Goal: Information Seeking & Learning: Learn about a topic

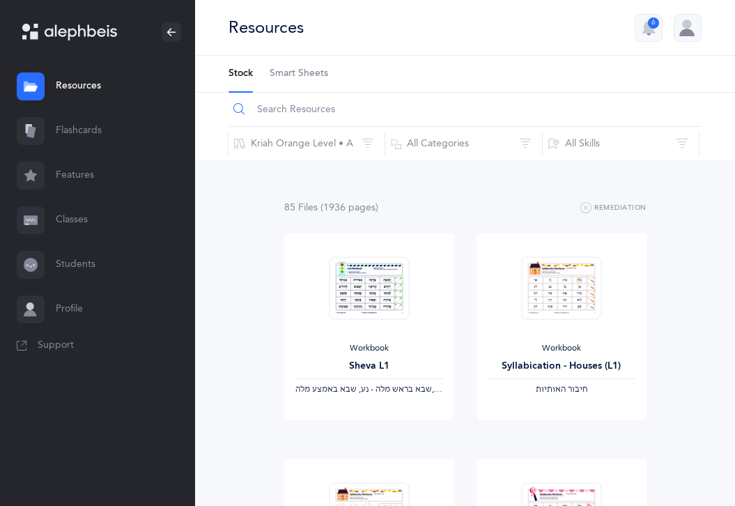
click at [312, 119] on input "text" at bounding box center [464, 109] width 473 height 33
type input "script"
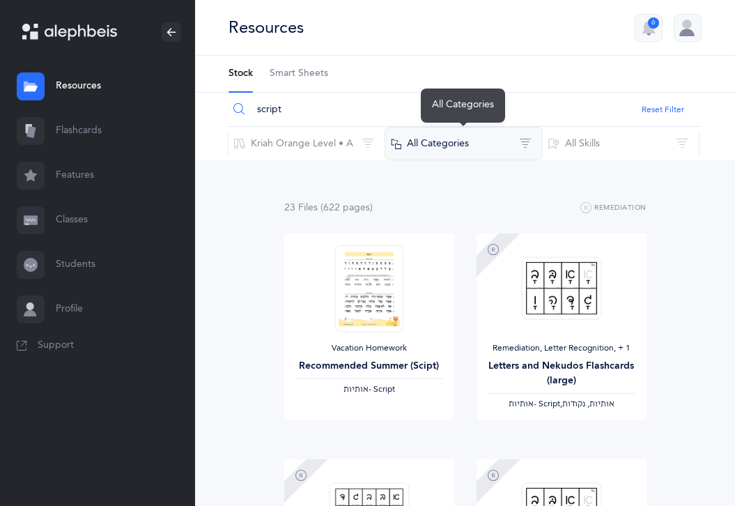
click at [413, 144] on button "All Categories" at bounding box center [464, 143] width 158 height 33
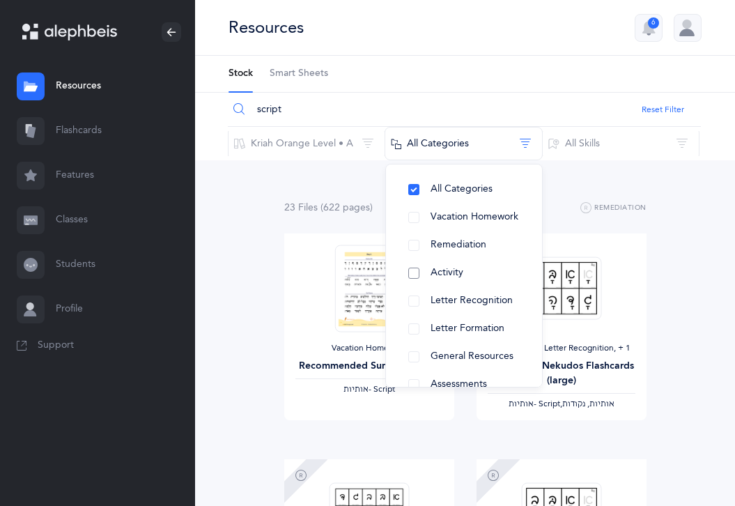
click at [436, 273] on span "Activity" at bounding box center [447, 272] width 33 height 11
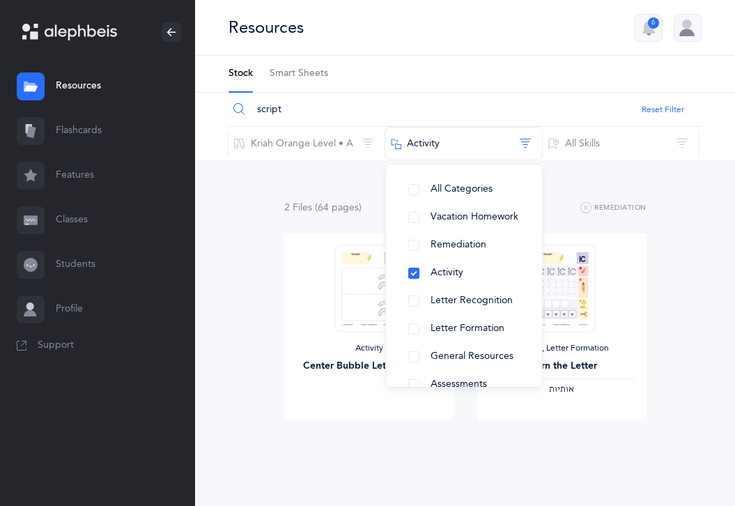
click at [249, 314] on div "2 File s (64 page s ) Remediation Activity Center Bubble Letters -Script View A…" at bounding box center [465, 337] width 540 height 355
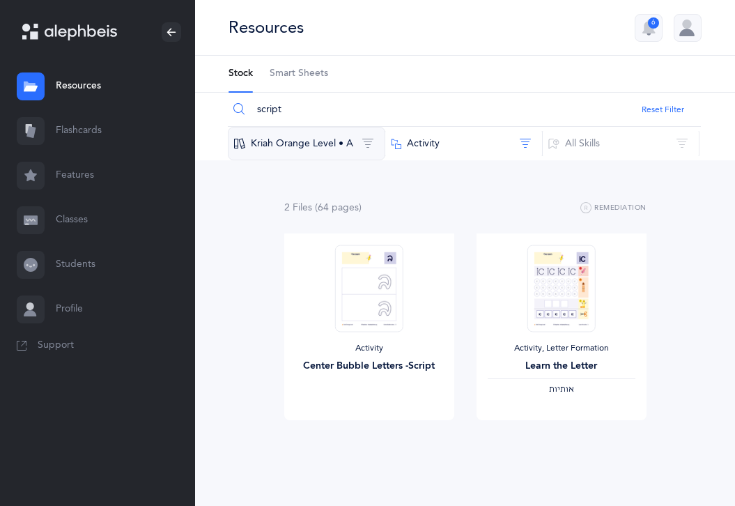
click at [309, 138] on button "Kriah Orange Level • A" at bounding box center [307, 143] width 158 height 33
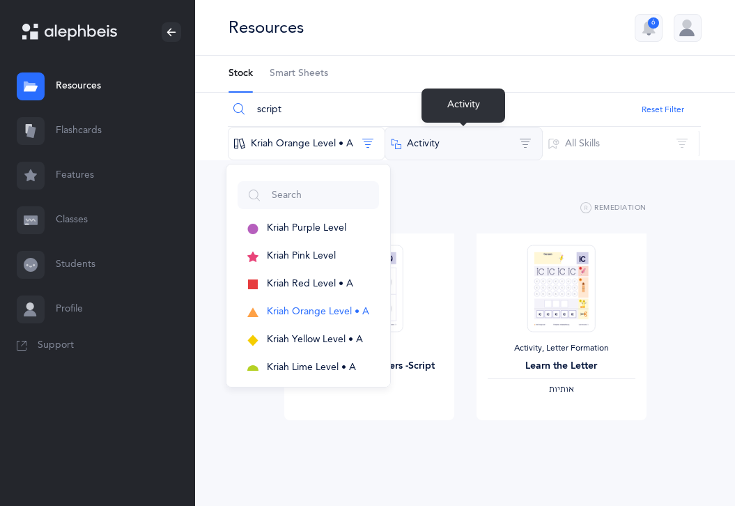
click at [435, 125] on div "Activity" at bounding box center [464, 105] width 84 height 43
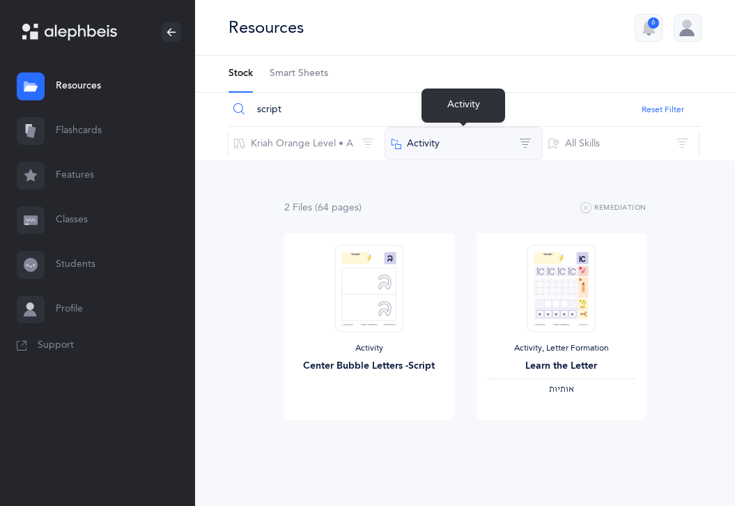
click at [436, 142] on button "Activity" at bounding box center [464, 143] width 158 height 33
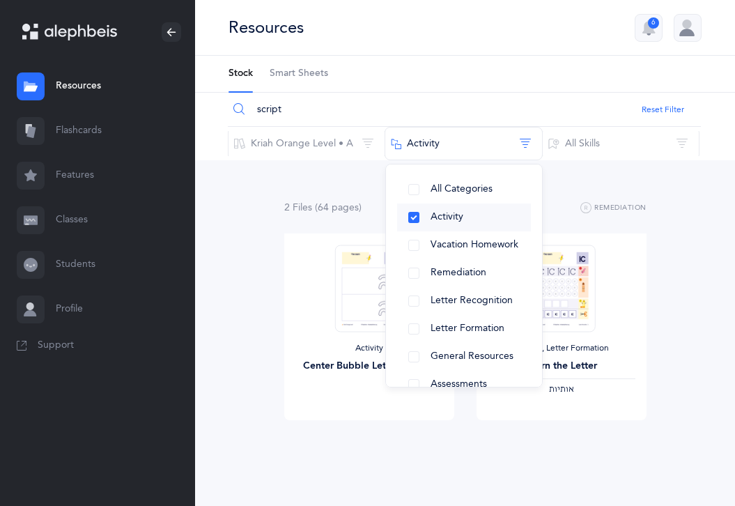
click at [413, 216] on button "Activity" at bounding box center [464, 218] width 134 height 28
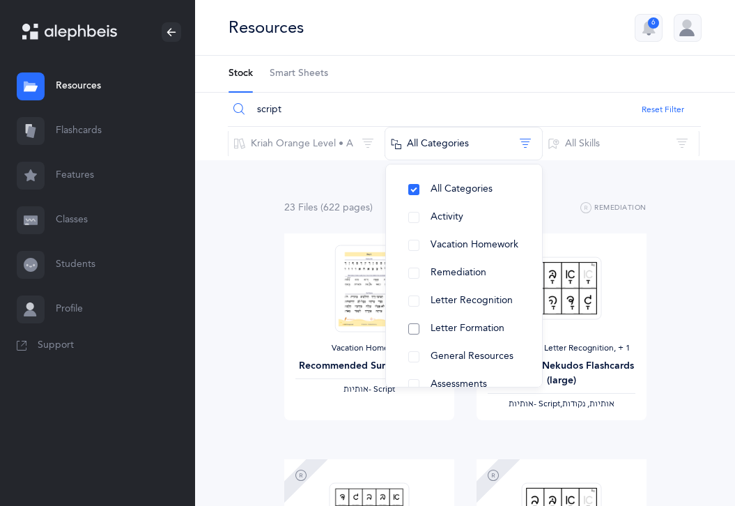
click at [419, 327] on button "Letter Formation" at bounding box center [464, 329] width 134 height 28
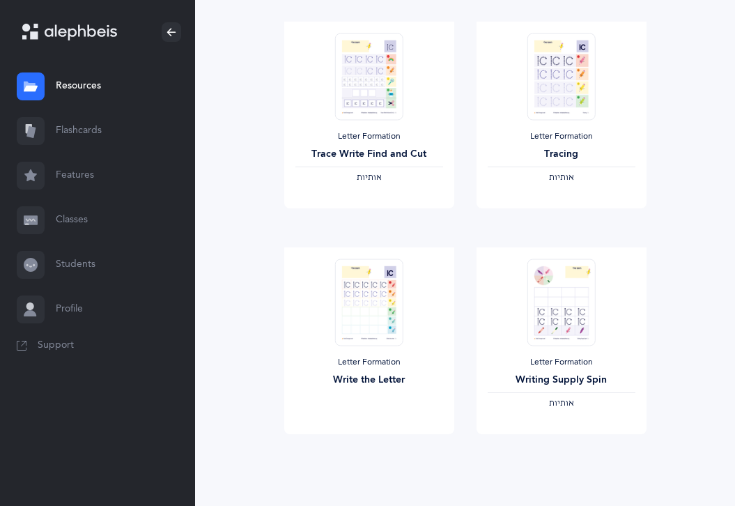
scroll to position [1138, 0]
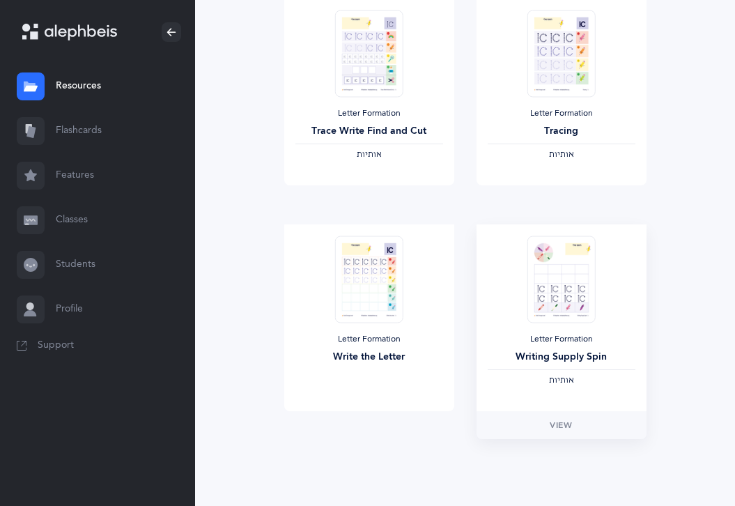
click at [548, 382] on div "‫אותיות‬" at bounding box center [562, 380] width 148 height 11
click at [553, 432] on link "View" at bounding box center [562, 425] width 170 height 28
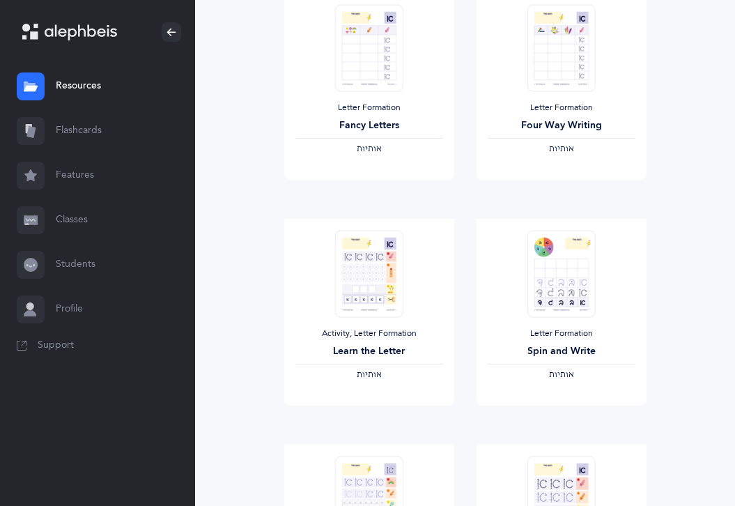
scroll to position [664, 0]
